Goal: Information Seeking & Learning: Check status

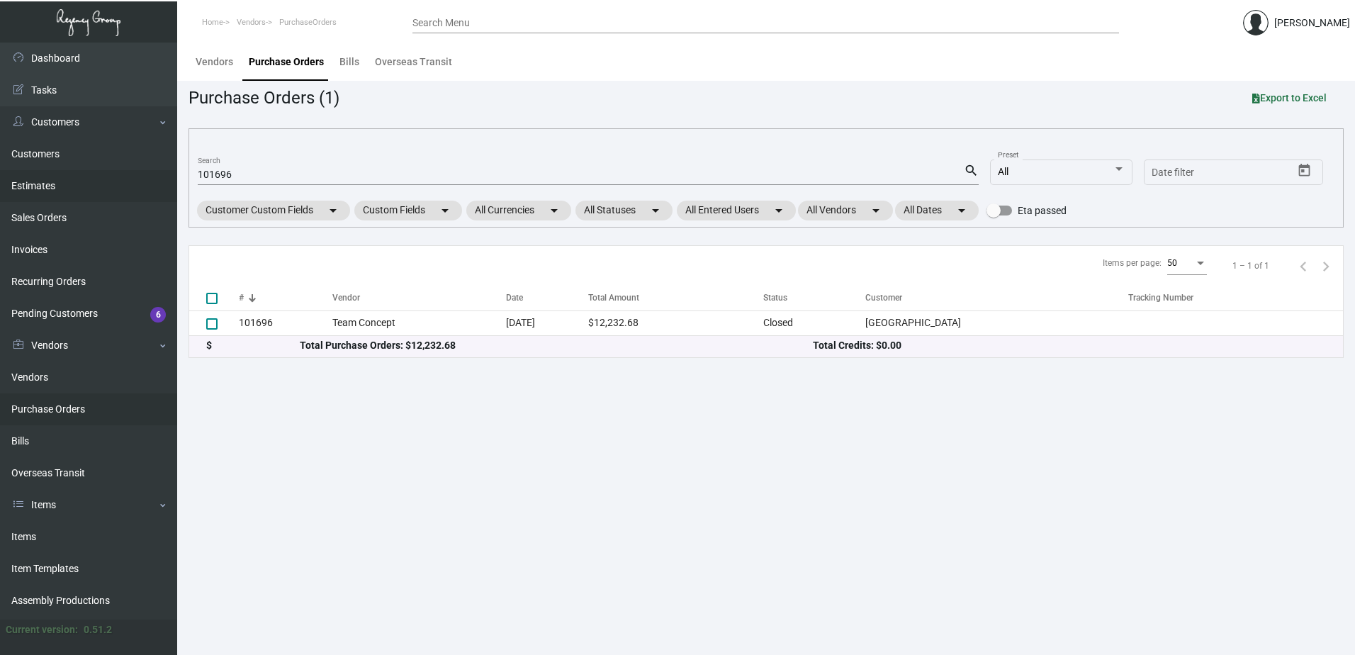
drag, startPoint x: 212, startPoint y: 175, endPoint x: 135, endPoint y: 170, distance: 76.7
click at [137, 171] on div "Dashboard Dashboard Tasks Customers Customers Estimates Sales Orders Invoices R…" at bounding box center [677, 349] width 1355 height 612
click at [23, 531] on link "Items" at bounding box center [88, 537] width 177 height 32
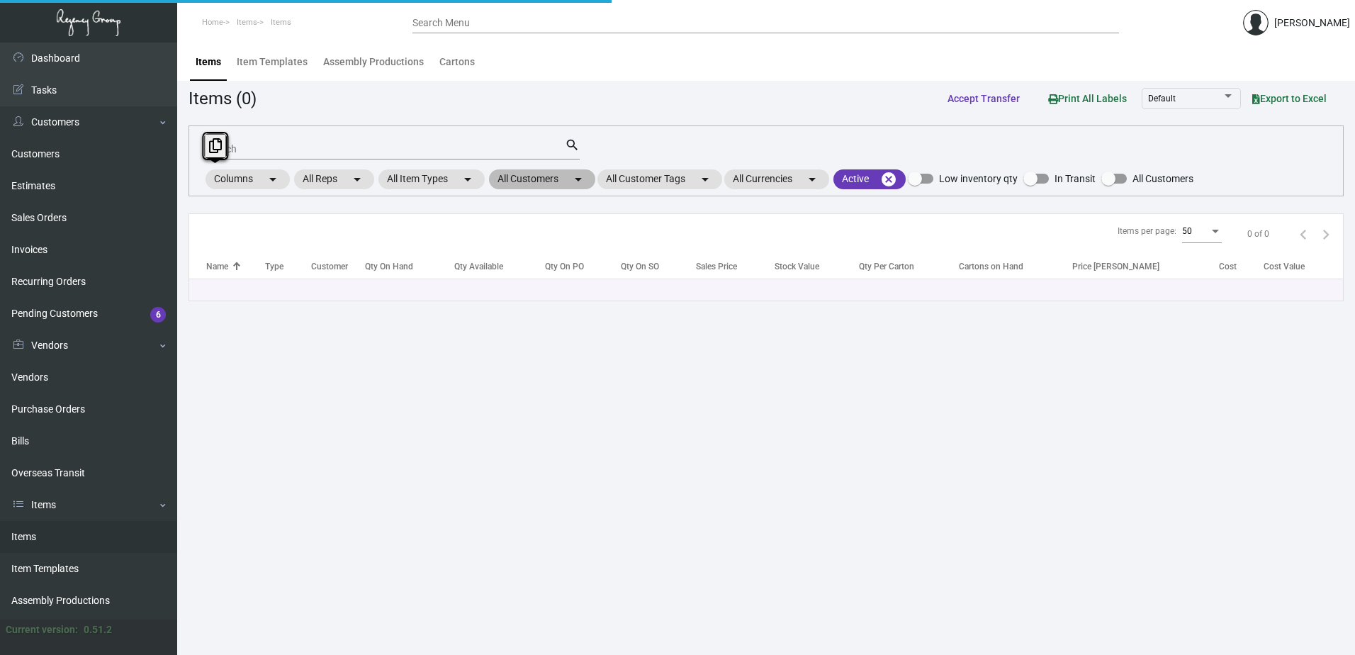
click at [531, 173] on mat-chip "All Customers arrow_drop_down" at bounding box center [542, 179] width 106 height 20
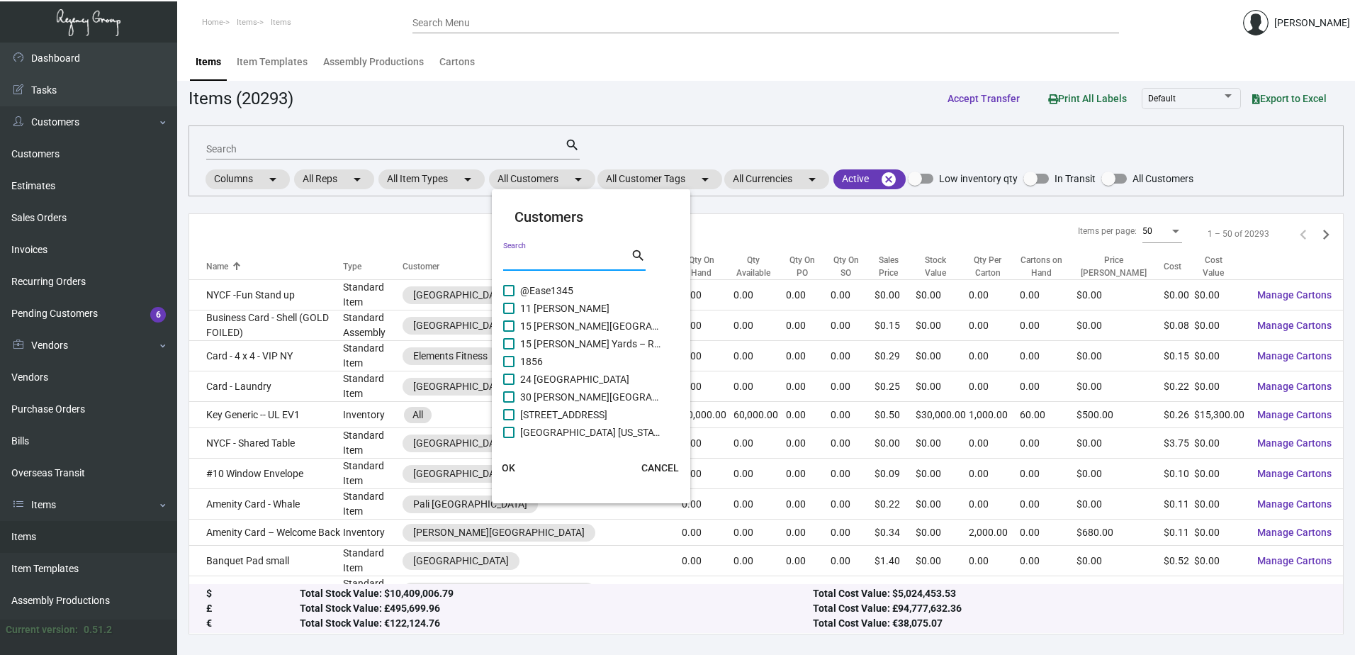
click at [547, 260] on input "Search" at bounding box center [567, 259] width 128 height 11
click at [530, 259] on input "Search" at bounding box center [567, 259] width 128 height 11
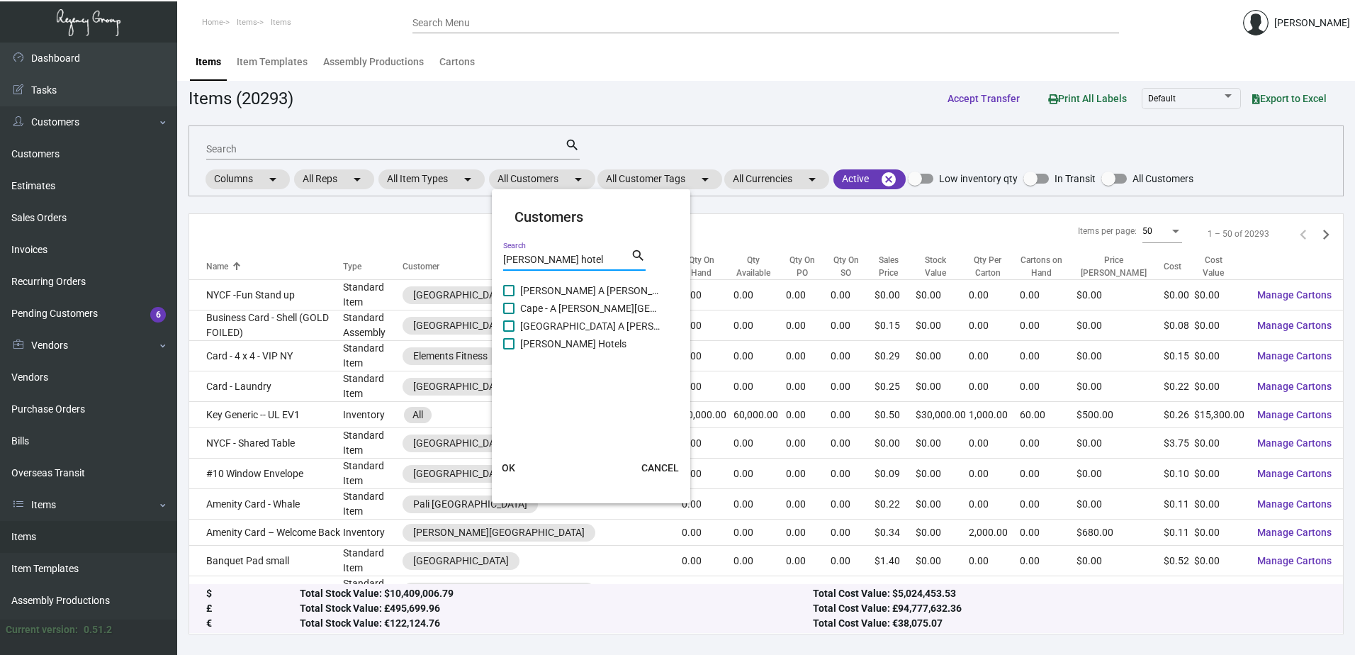
type input "[PERSON_NAME] hotel"
click at [566, 346] on span "[PERSON_NAME] Hotels" at bounding box center [591, 343] width 142 height 17
click at [509, 349] on input "[PERSON_NAME] Hotels" at bounding box center [508, 349] width 1 height 1
checkbox input "true"
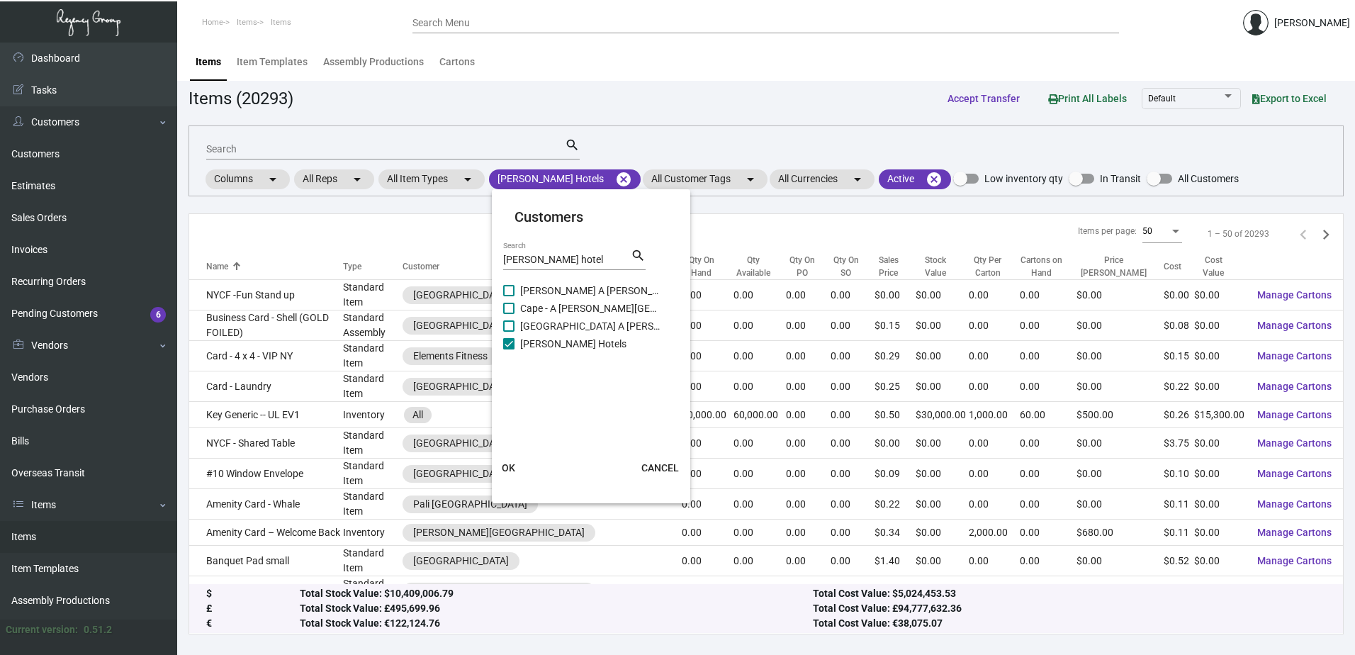
click at [515, 461] on button "OK" at bounding box center [508, 468] width 45 height 26
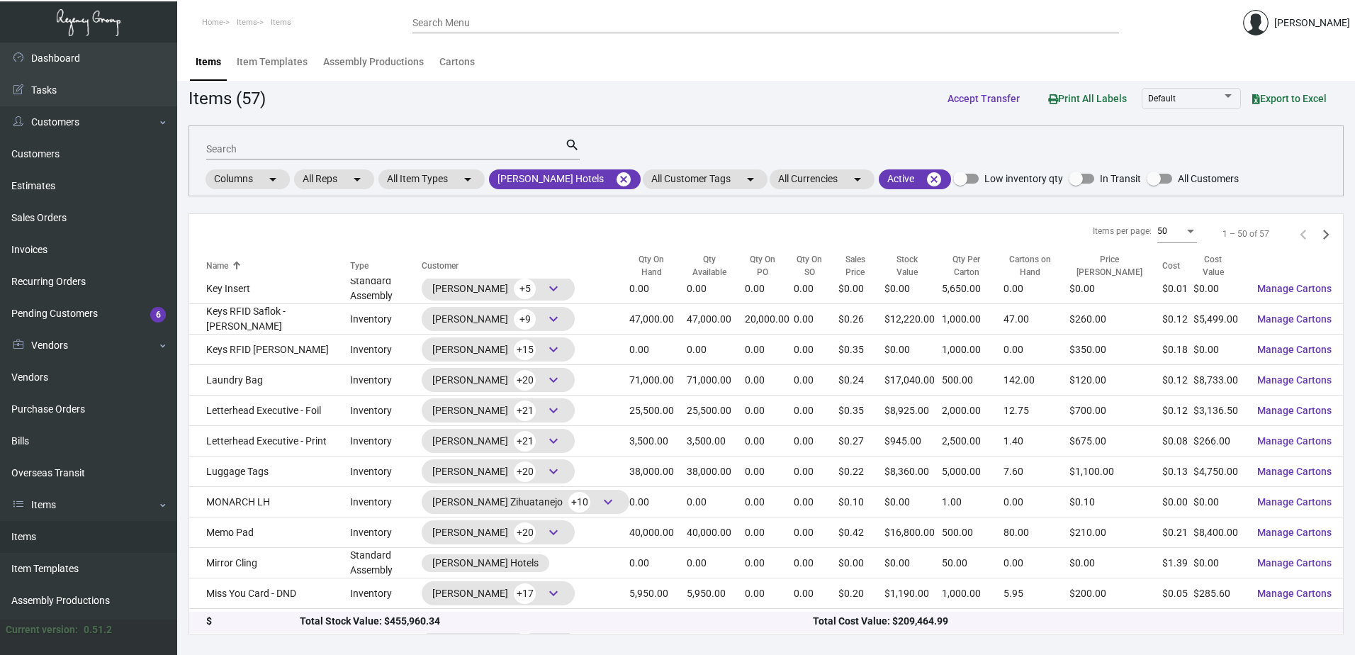
scroll to position [567, 0]
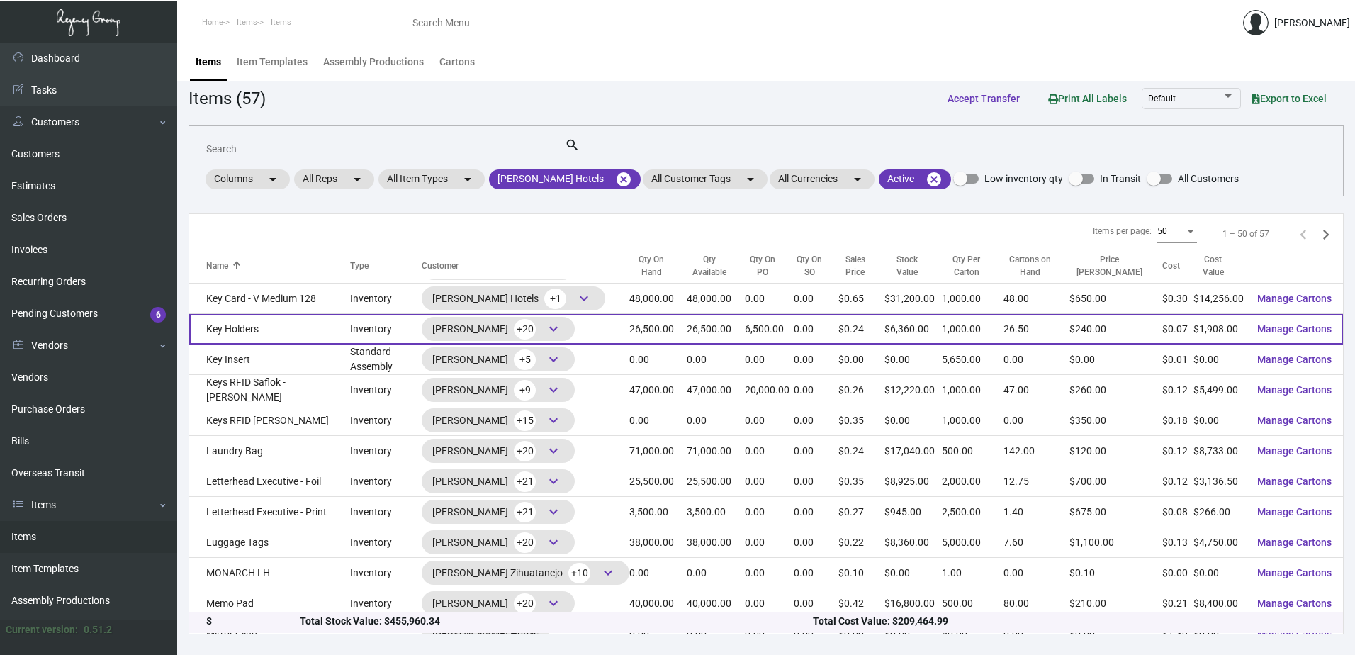
click at [262, 333] on td "Key Holders" at bounding box center [269, 329] width 161 height 30
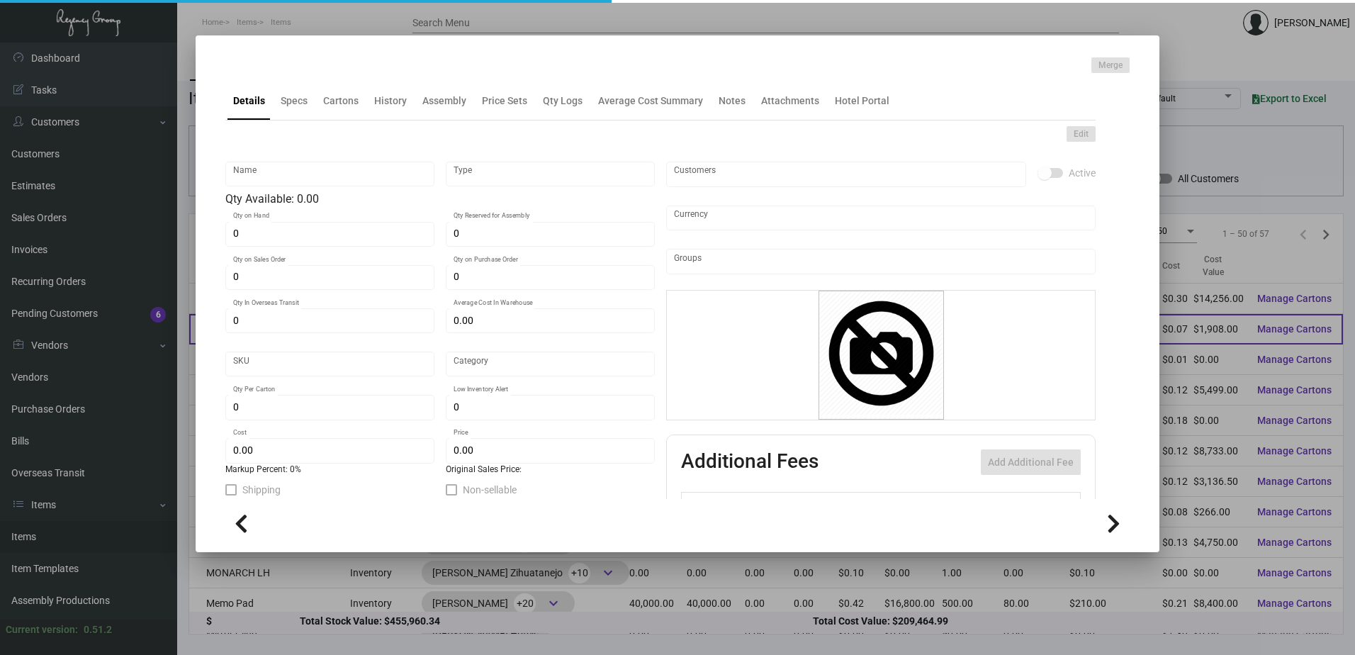
type input "Key Holders"
type input "Inventory"
type input "26,500"
type input "6,500"
type input "$ 0.10033"
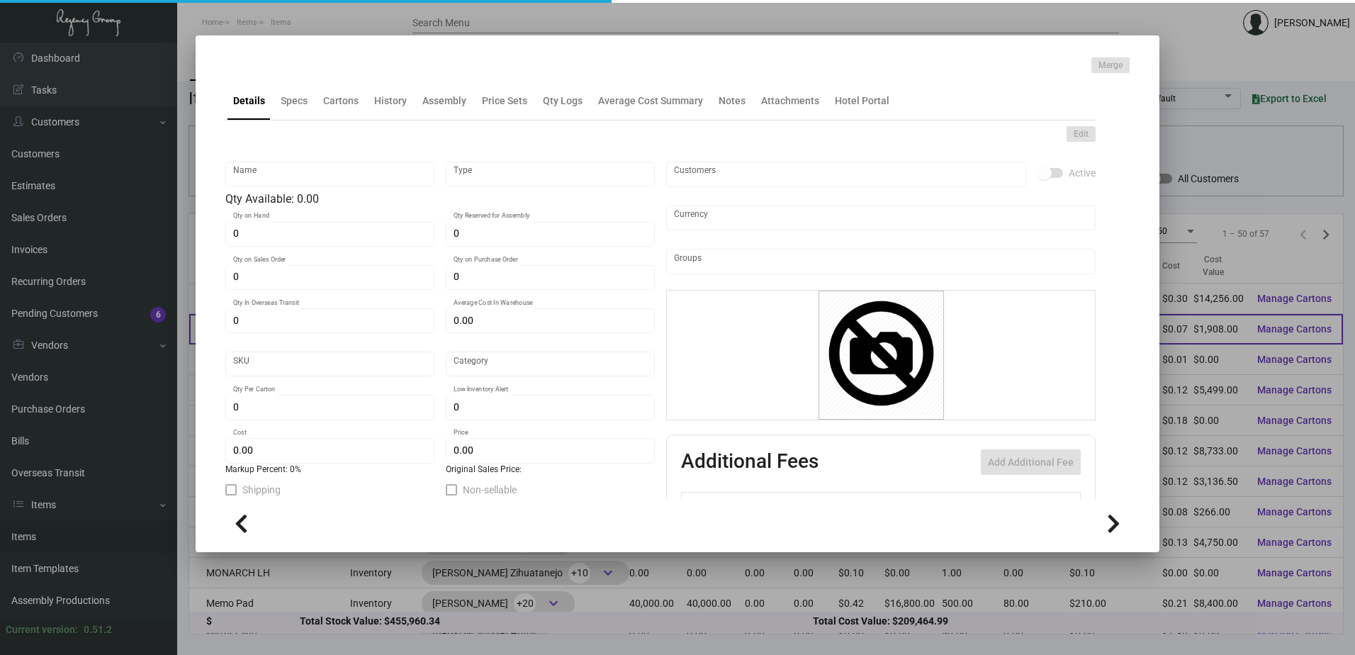
type input "3123"
type input "Standard"
type input "1,000"
type input "10,000"
type input "$ 0.072"
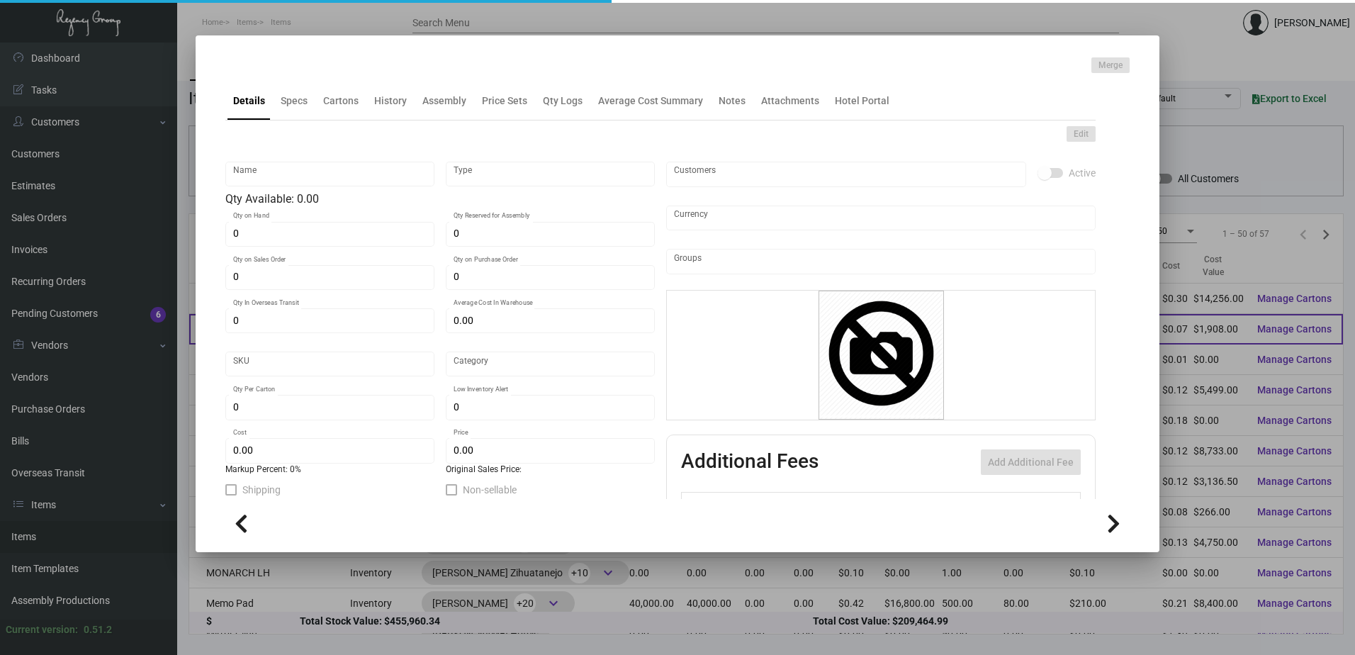
type input "$ 0.24"
type textarea "Key Holders: finished size 3.75x5, #80 Loop Straw cover stock, printing black i…"
checkbox input "true"
type input "United States Dollar $"
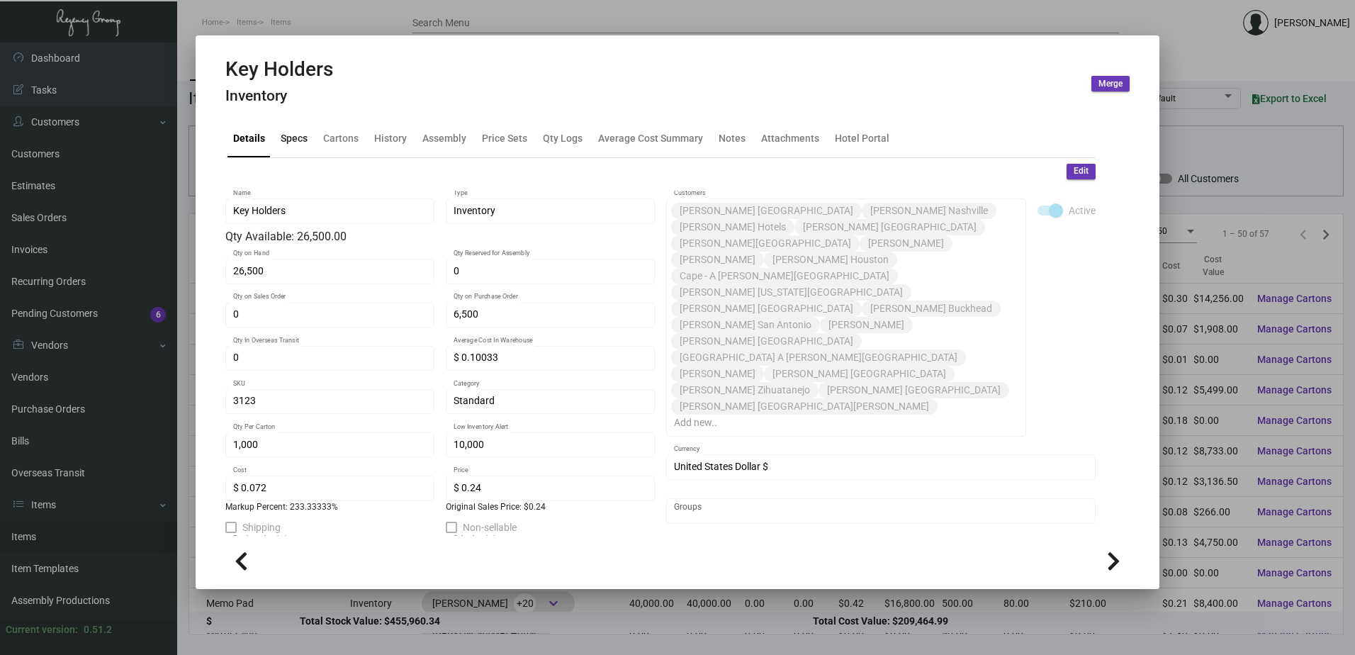
click at [300, 134] on div "Specs" at bounding box center [294, 137] width 27 height 15
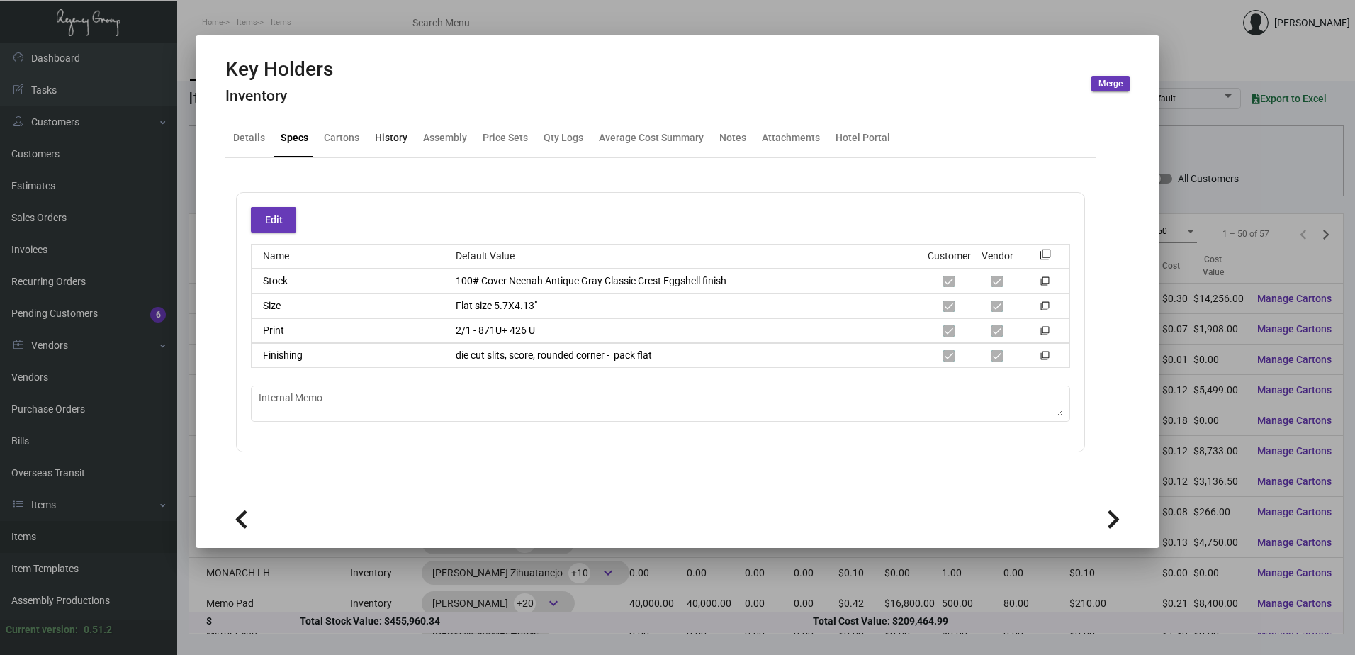
click at [393, 137] on div "History" at bounding box center [391, 137] width 33 height 15
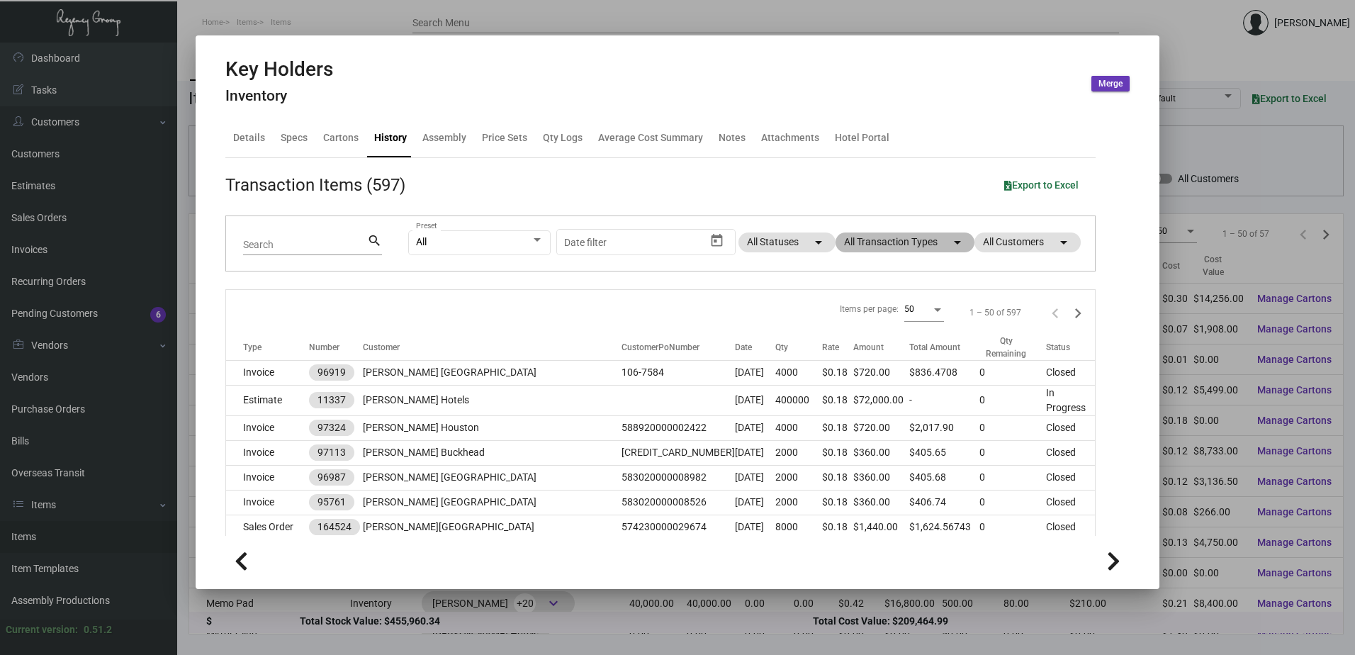
click at [871, 240] on mat-chip "All Transaction Types arrow_drop_down" at bounding box center [905, 242] width 139 height 20
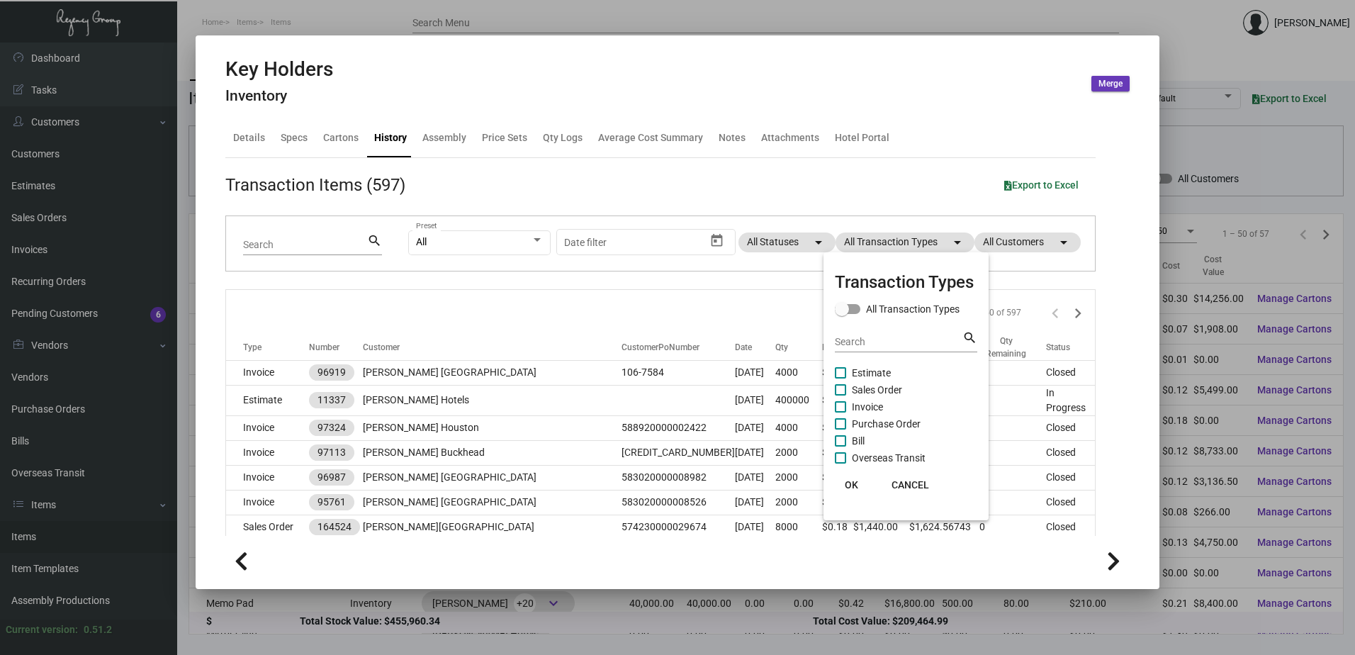
click at [876, 429] on span "Purchase Order" at bounding box center [886, 423] width 69 height 17
click at [840, 429] on input "Purchase Order" at bounding box center [840, 429] width 1 height 1
checkbox input "true"
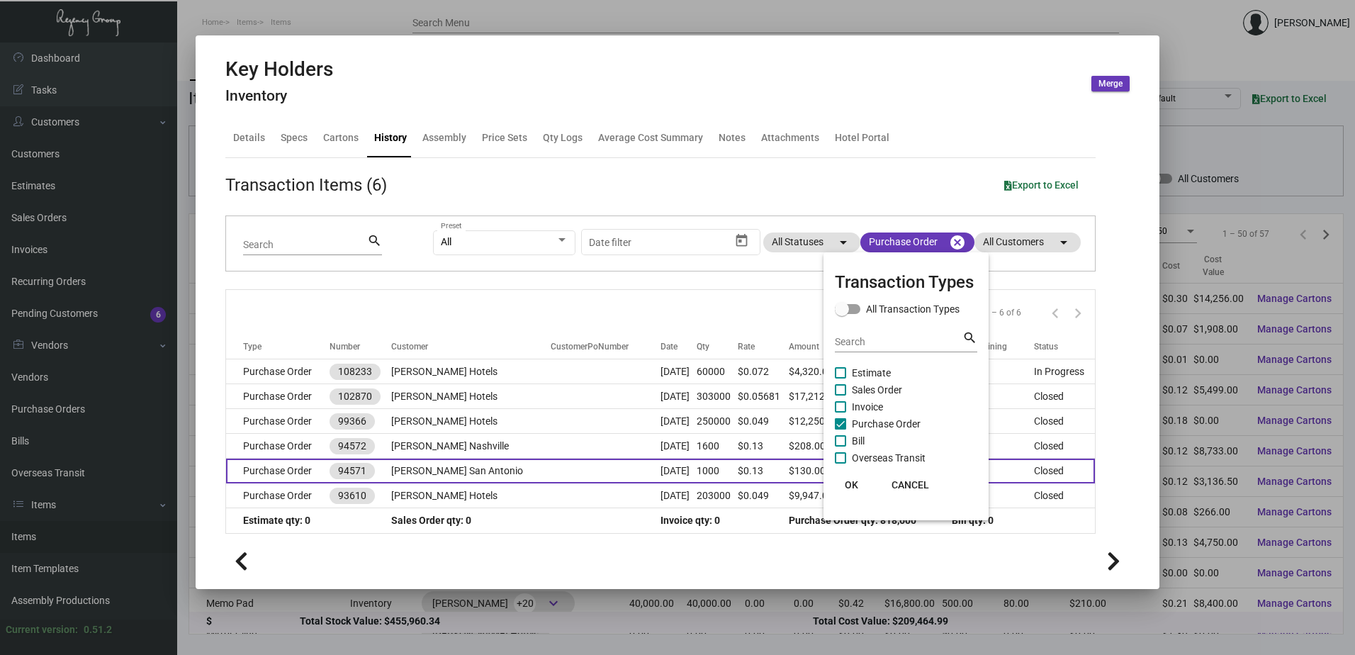
click at [855, 483] on span "OK" at bounding box center [851, 484] width 13 height 11
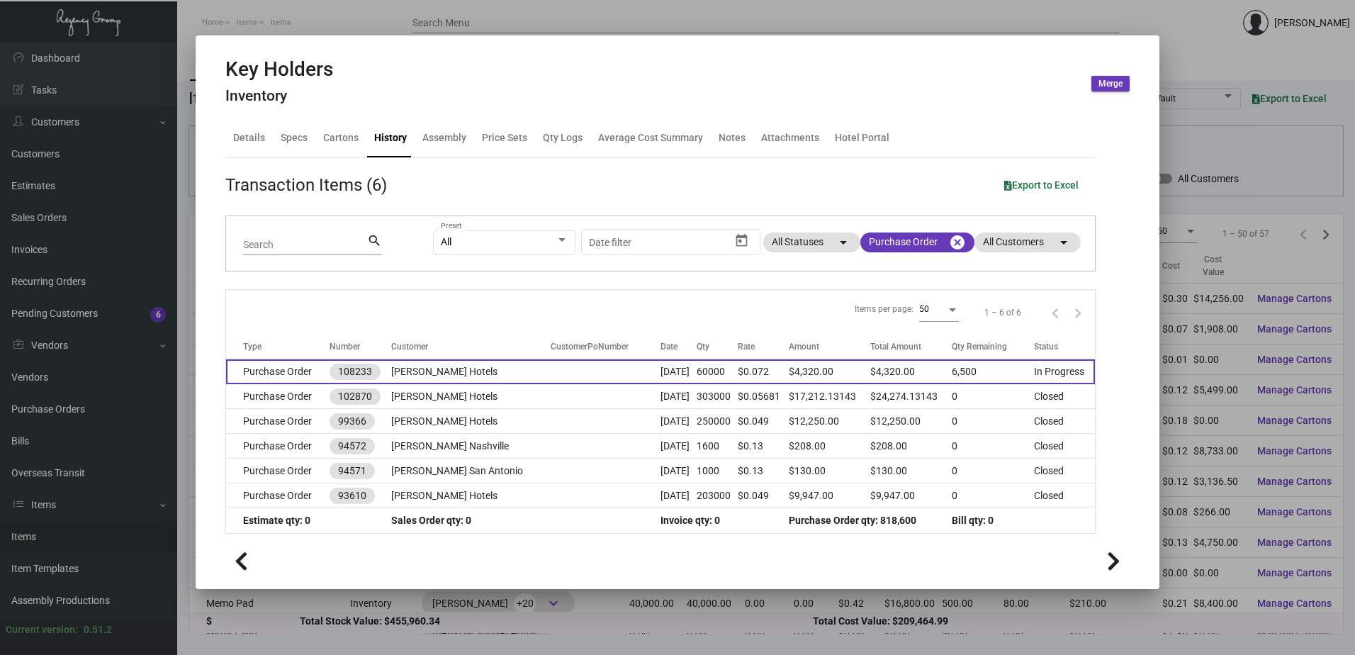
click at [433, 373] on td "[PERSON_NAME] Hotels" at bounding box center [470, 371] width 159 height 25
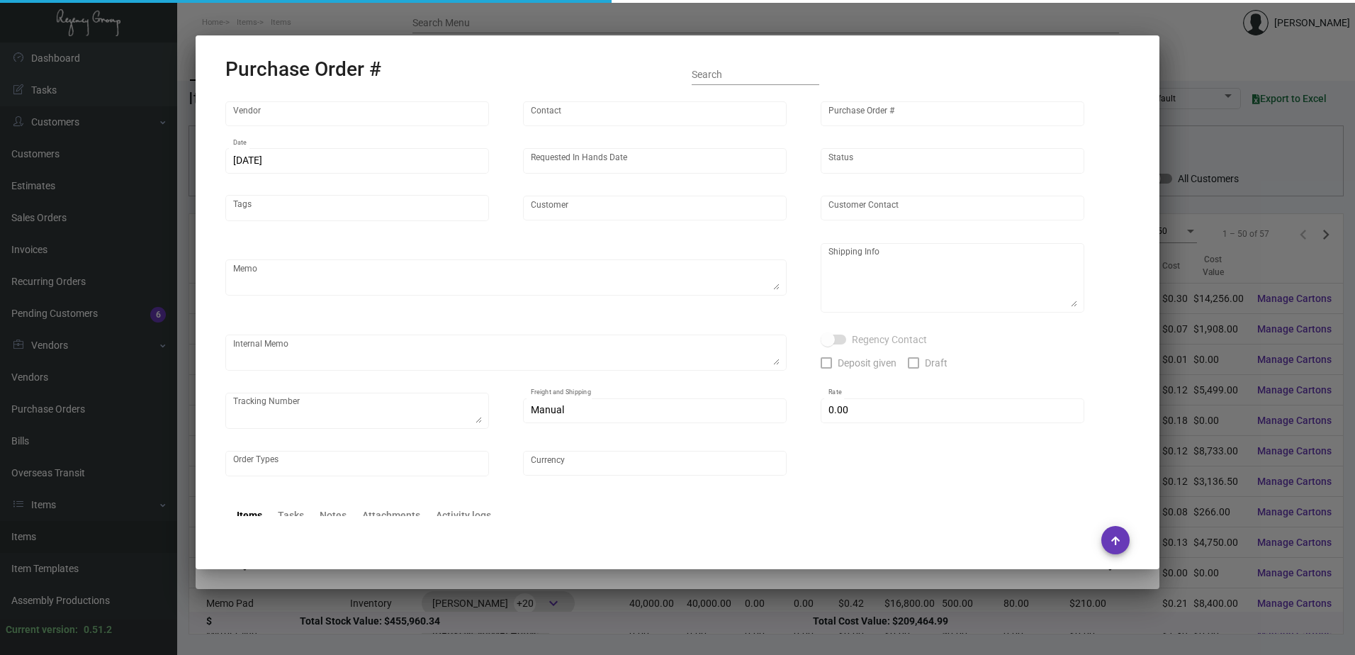
type input "[PERSON_NAME] Printing"
type input "[PERSON_NAME]"
type input "108233"
type input "[DATE]"
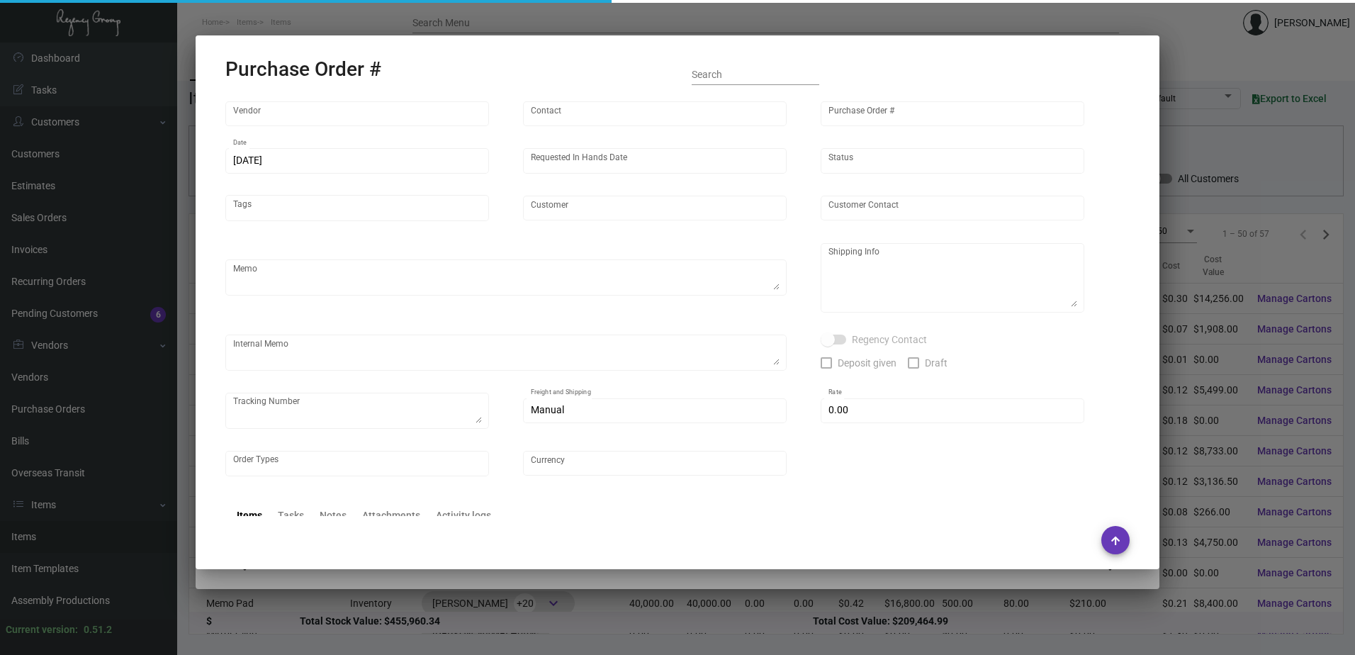
type input "[PERSON_NAME] Hotels"
type textarea "Reference quote dated [DATE]. The color MUST be done correctly. Please send pro…"
type textarea "Regency Group NJ - [PERSON_NAME] [STREET_ADDRESS]"
type textarea "@SH Please fulfill sales orders 164766/164986/165120 when vendor reaches out fo…"
checkbox input "true"
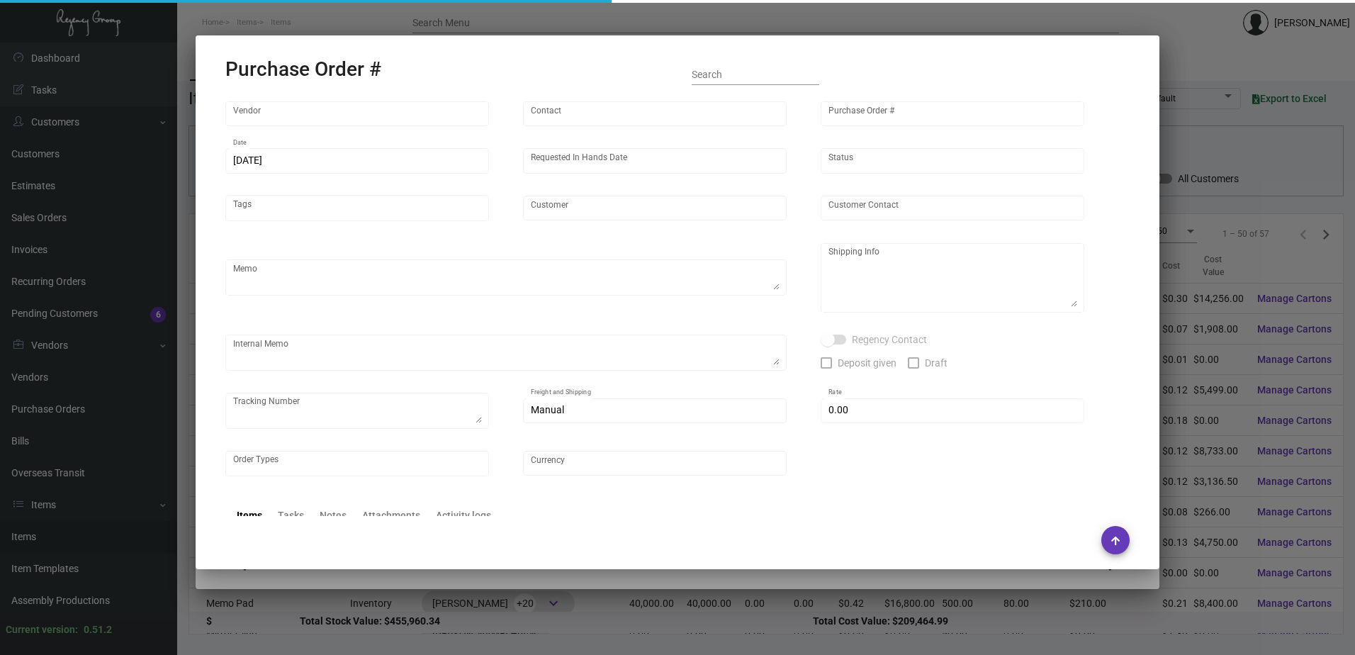
type input "$ 0.00"
type input "United States Dollar $"
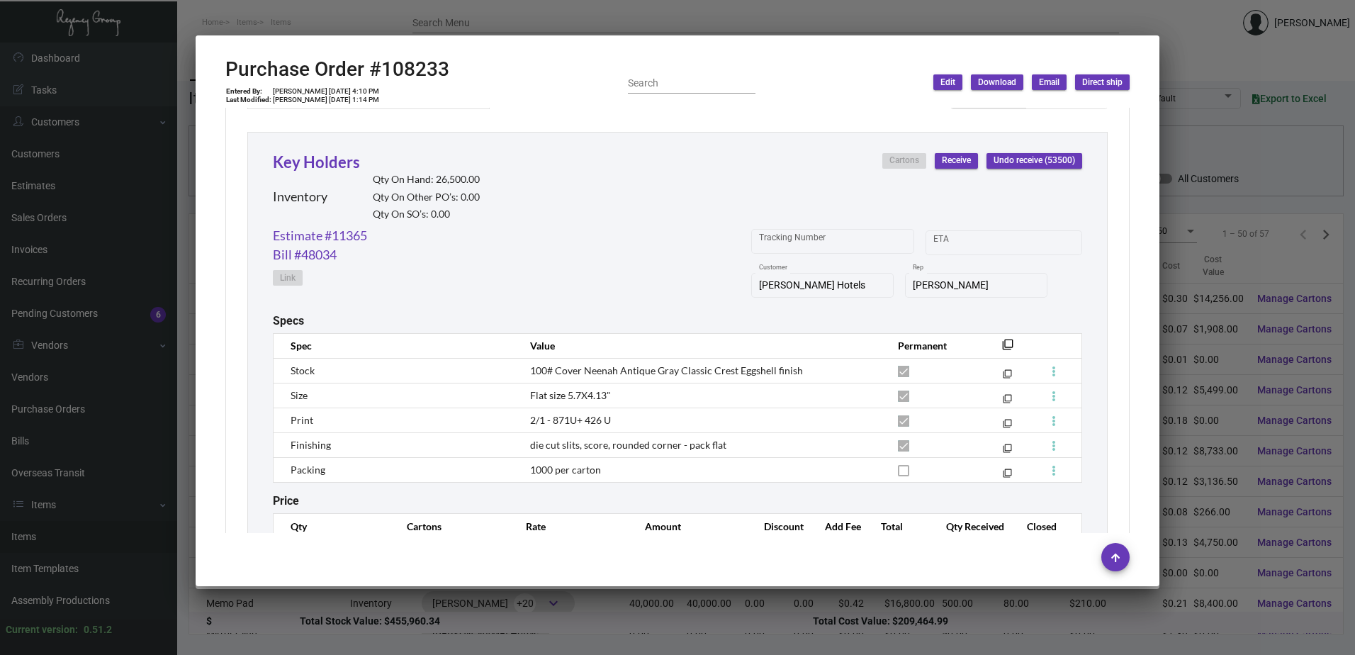
scroll to position [709, 0]
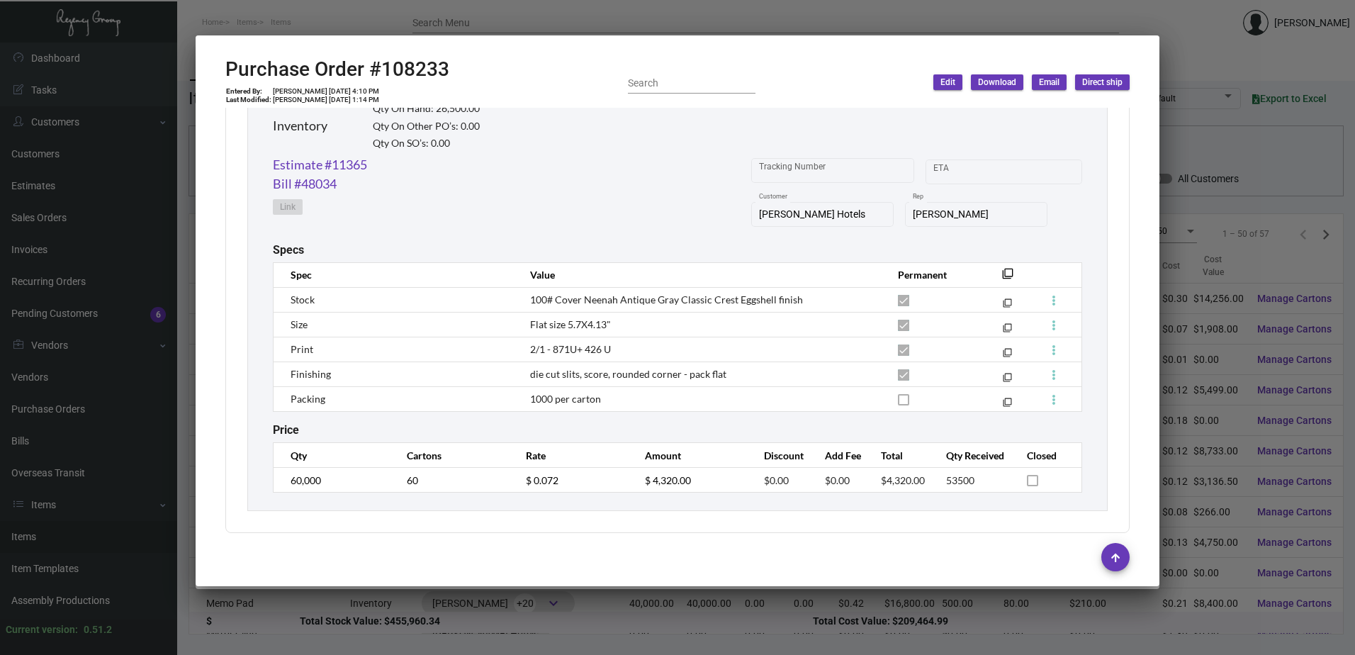
click at [677, 410] on td "1000 per carton" at bounding box center [700, 398] width 368 height 25
click at [690, 430] on div "Price" at bounding box center [677, 429] width 809 height 13
click at [717, 244] on div "Specs" at bounding box center [677, 249] width 809 height 13
click at [750, 261] on transaction-item-specs "Specs Spec Value Permanent filter_none Stock 100# Cover Neenah Antique Gray Cla…" at bounding box center [677, 327] width 809 height 169
click at [681, 247] on div "Specs" at bounding box center [677, 249] width 809 height 13
